Goal: Information Seeking & Learning: Learn about a topic

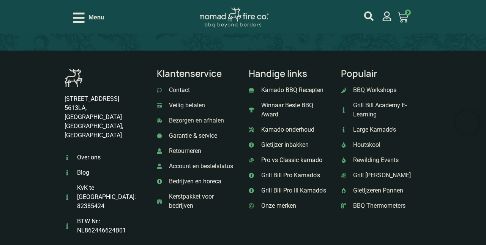
scroll to position [2108, 0]
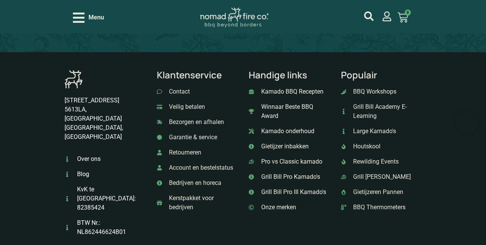
click at [75, 14] on icon "Open/Close Menu" at bounding box center [79, 18] width 12 height 10
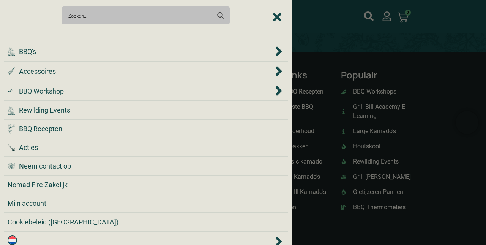
click at [141, 131] on div ".cls-1 { fill: #042e2c; } BBQ Recepten" at bounding box center [146, 129] width 277 height 10
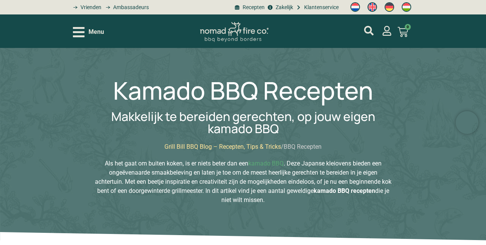
click at [369, 33] on icon "mijn account" at bounding box center [369, 31] width 10 height 10
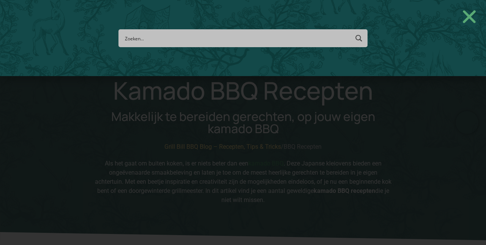
click at [290, 36] on input "Search input" at bounding box center [237, 38] width 224 height 14
type input "To"
type input "Top"
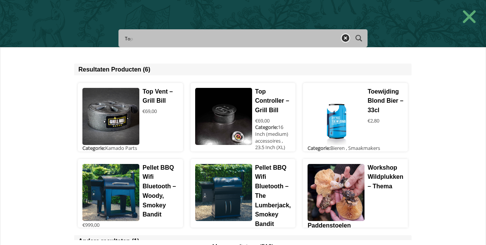
click at [188, 41] on input "To" at bounding box center [230, 38] width 211 height 14
type input "Tom"
type input "Toma"
type input "Tomahawk"
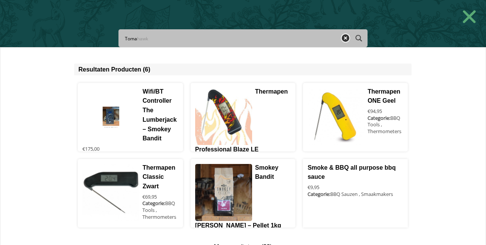
click at [360, 40] on icon "Search magnifier button" at bounding box center [359, 38] width 7 height 7
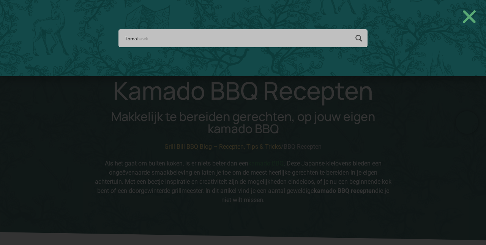
click at [472, 24] on icon "Close" at bounding box center [470, 17] width 18 height 18
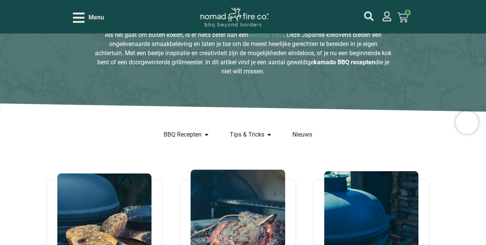
scroll to position [130, 0]
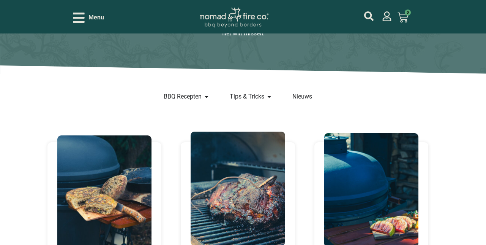
scroll to position [167, 0]
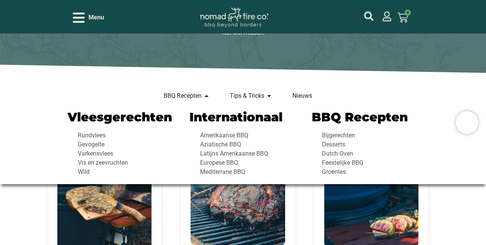
click at [200, 107] on div "Internationaal Amerikaanse BBQ Aziatische BBQ Latijns Amerikaanse BBQ Europese …" at bounding box center [243, 143] width 115 height 73
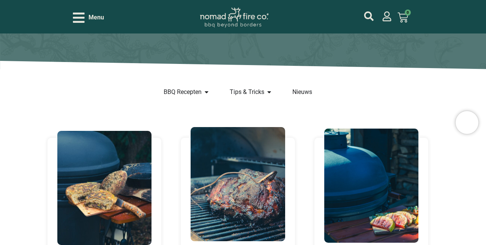
click at [0, 0] on div "Internationaal Amerikaanse BBQ Aziatische BBQ Latijns Amerikaanse BBQ Europese …" at bounding box center [0, 0] width 0 height 0
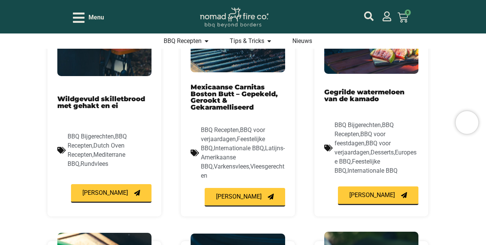
scroll to position [339, 0]
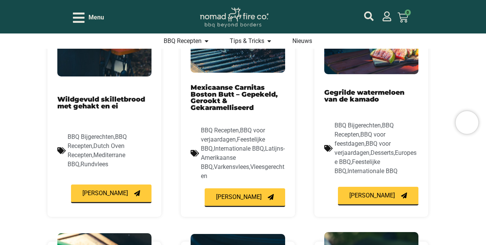
click at [200, 43] on span "BBQ Recepten" at bounding box center [183, 40] width 38 height 9
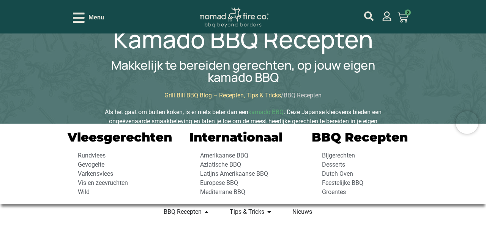
click at [206, 212] on icon "Menu" at bounding box center [206, 212] width 3 height 2
click at [109, 155] on link "Rundvlees" at bounding box center [121, 155] width 107 height 9
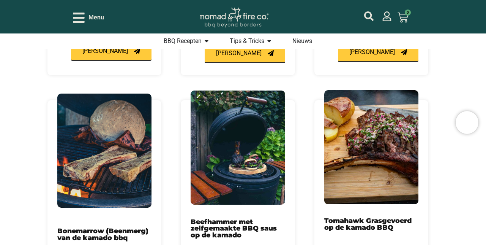
scroll to position [512, 0]
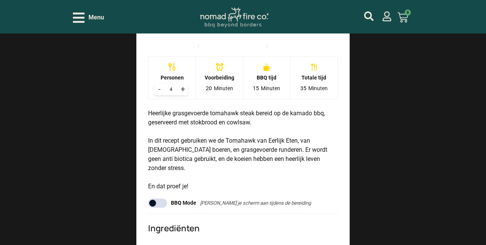
scroll to position [1027, 0]
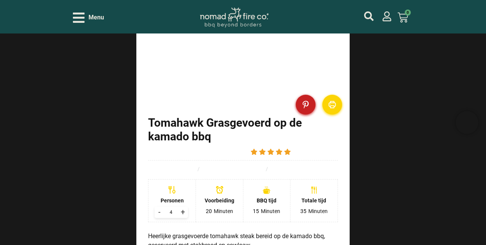
scroll to position [906, 0]
